Goal: Book appointment/travel/reservation

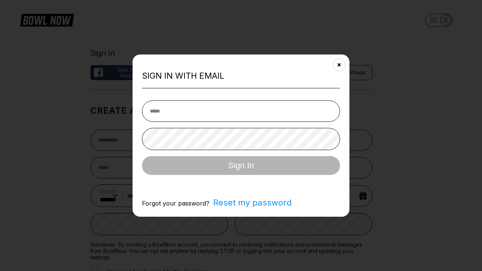
select select "**"
type input "**********"
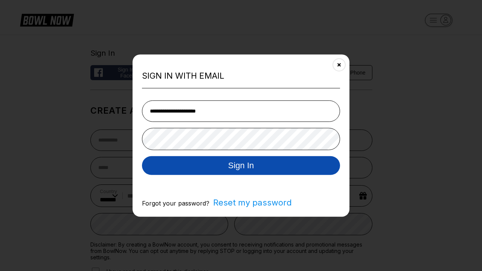
click at [241, 166] on button "Sign In" at bounding box center [241, 165] width 198 height 19
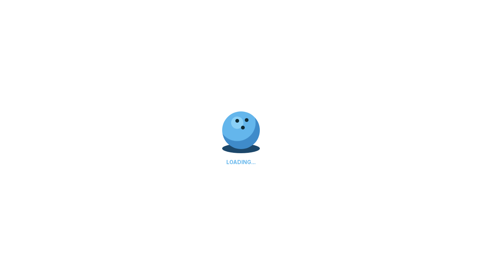
scroll to position [239, 0]
